Goal: Task Accomplishment & Management: Use online tool/utility

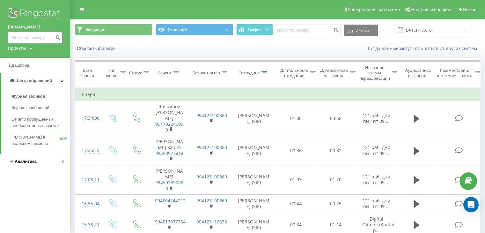
click at [40, 161] on link "Аналитика" at bounding box center [35, 161] width 70 height 15
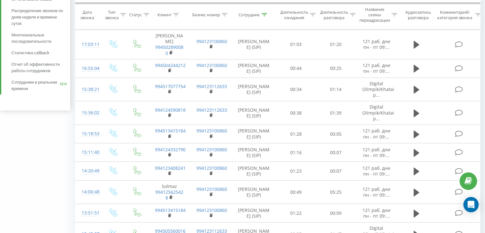
scroll to position [96, 0]
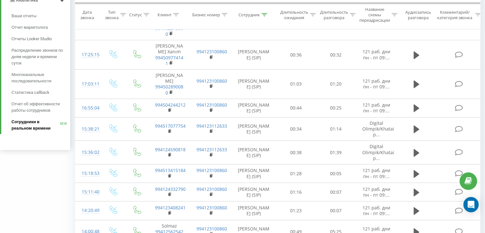
click at [33, 120] on span "Сотрудники в реальном времени" at bounding box center [35, 125] width 48 height 13
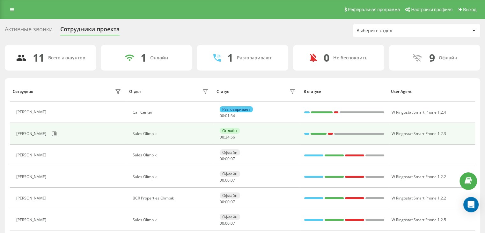
scroll to position [32, 0]
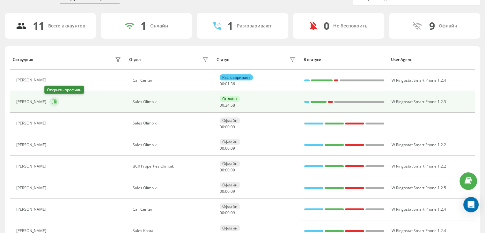
click at [49, 99] on button at bounding box center [54, 102] width 10 height 10
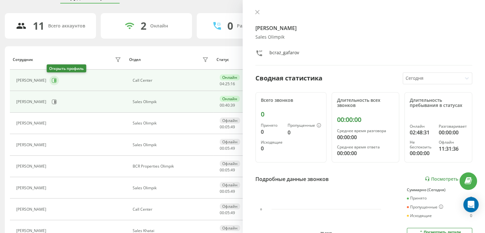
click at [52, 79] on icon at bounding box center [54, 80] width 5 height 5
